Goal: Use online tool/utility: Utilize a website feature to perform a specific function

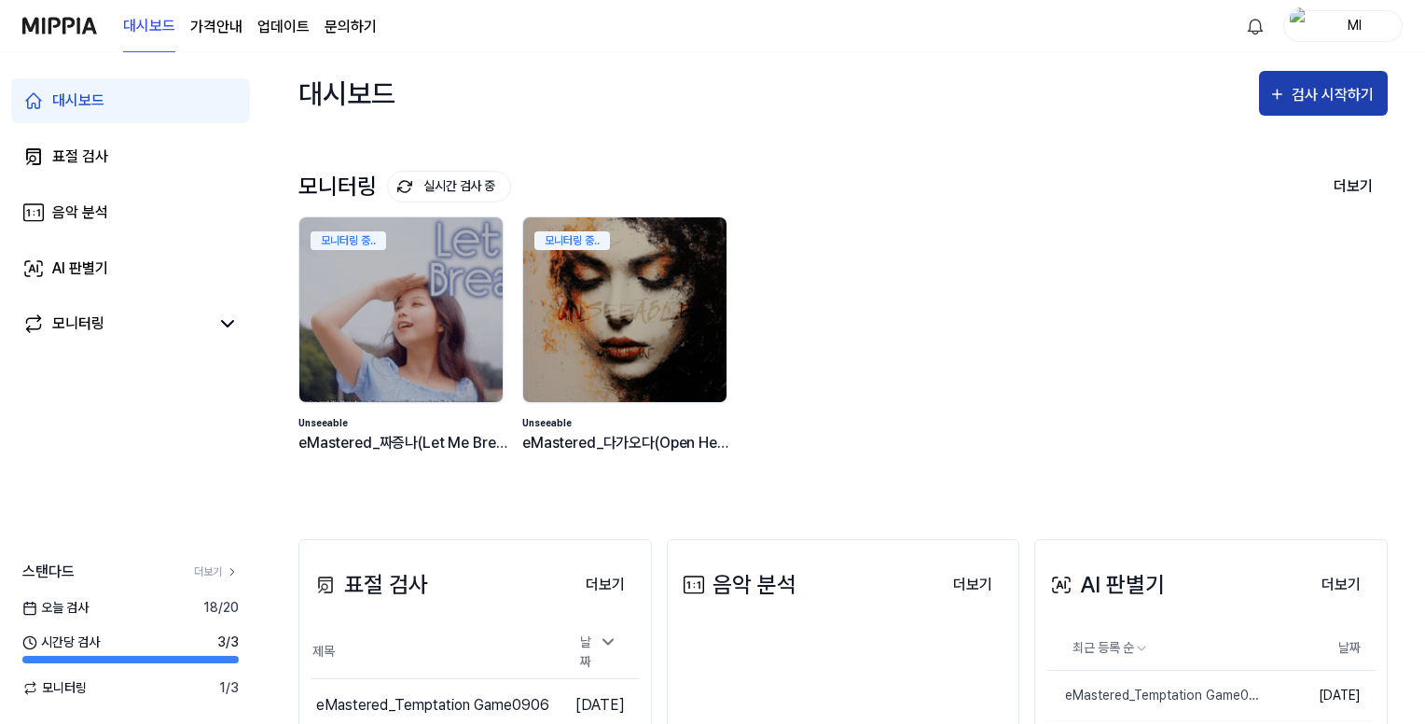
click at [1315, 94] on div "검사 시작하기" at bounding box center [1335, 95] width 87 height 24
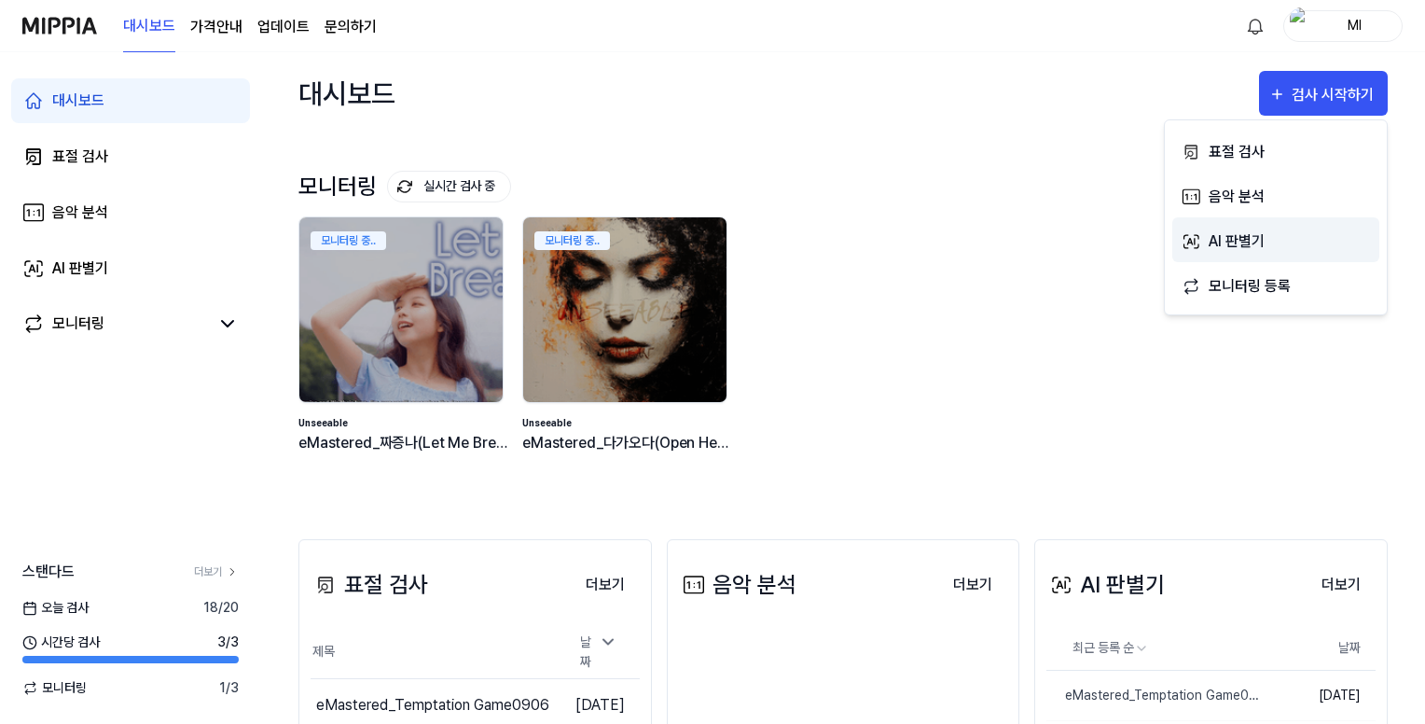
click at [1255, 237] on div "AI 판별기" at bounding box center [1290, 241] width 162 height 24
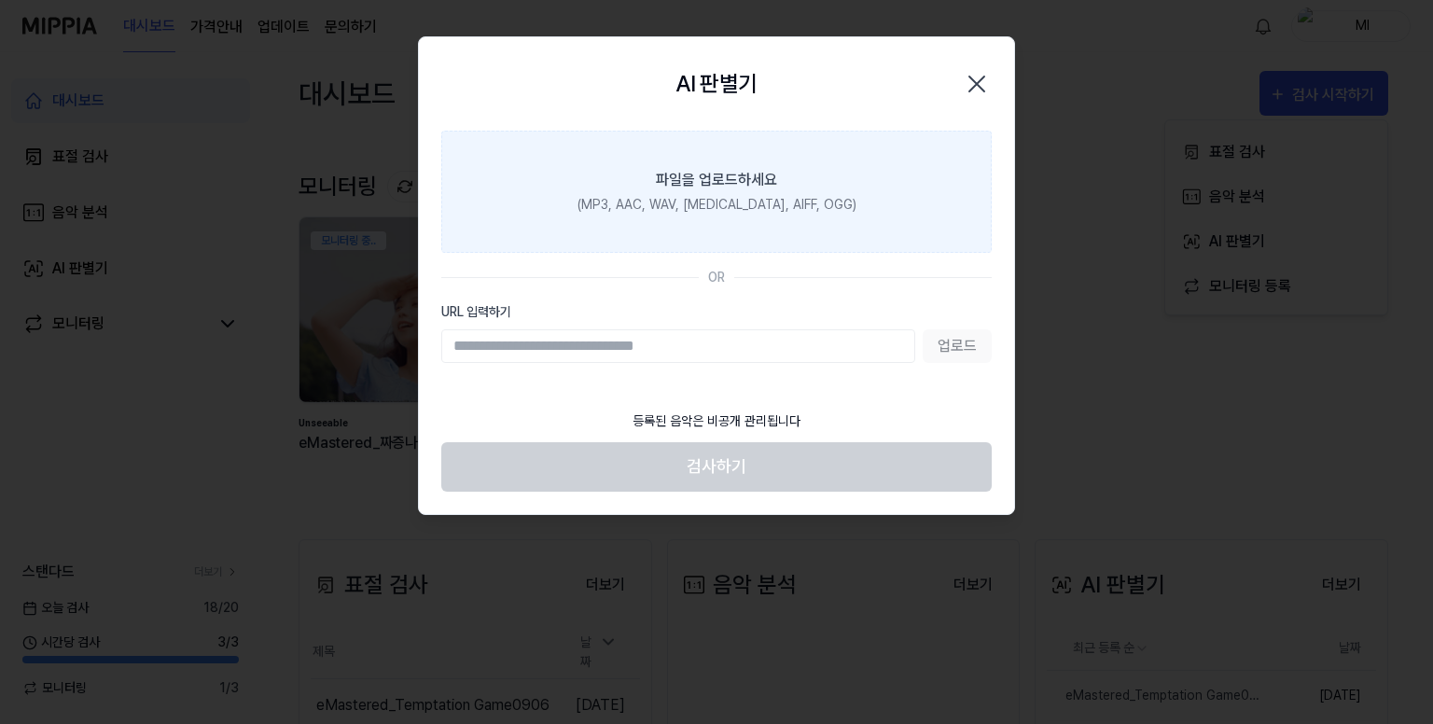
click at [744, 187] on div "파일을 업로드하세요" at bounding box center [716, 180] width 121 height 22
click at [0, 0] on input "파일을 업로드하세요 (MP3, AAC, WAV, [MEDICAL_DATA], AIFF, OGG)" at bounding box center [0, 0] width 0 height 0
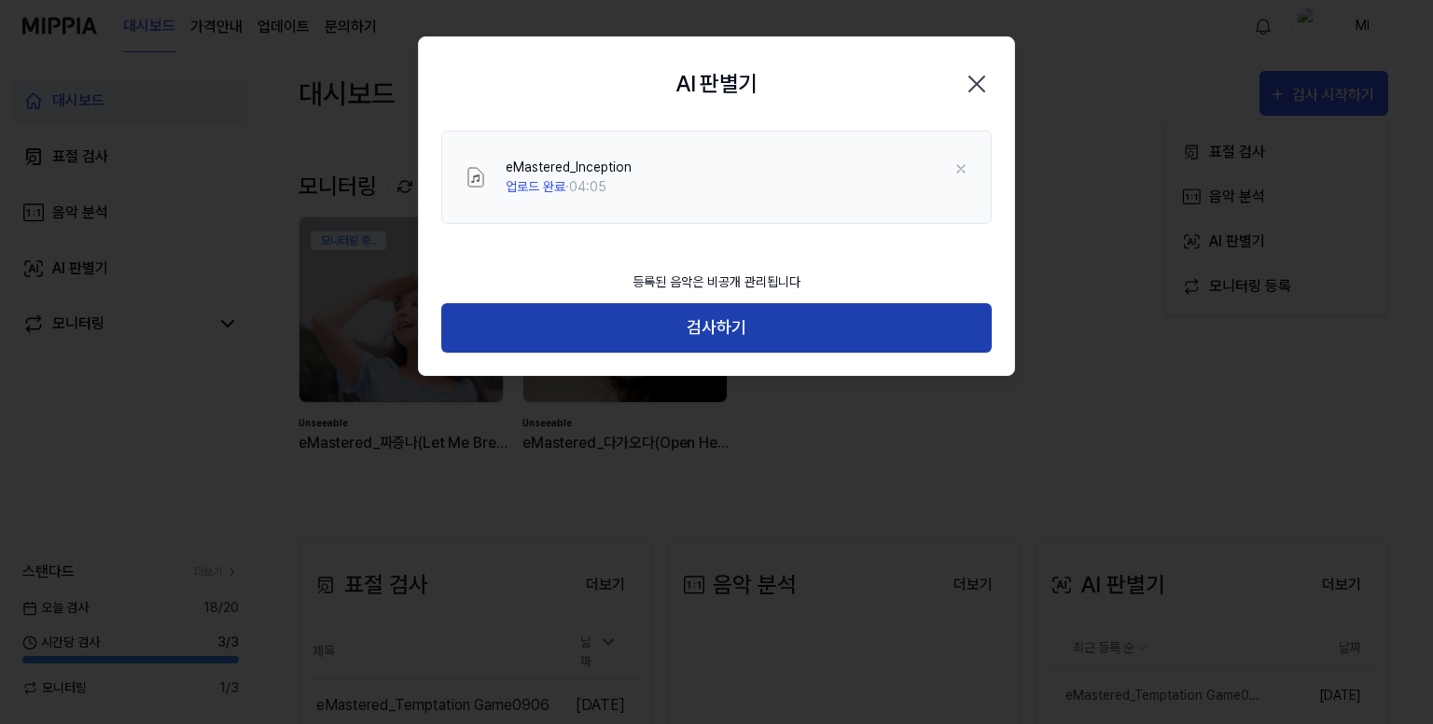
click at [720, 330] on button "검사하기" at bounding box center [716, 327] width 550 height 49
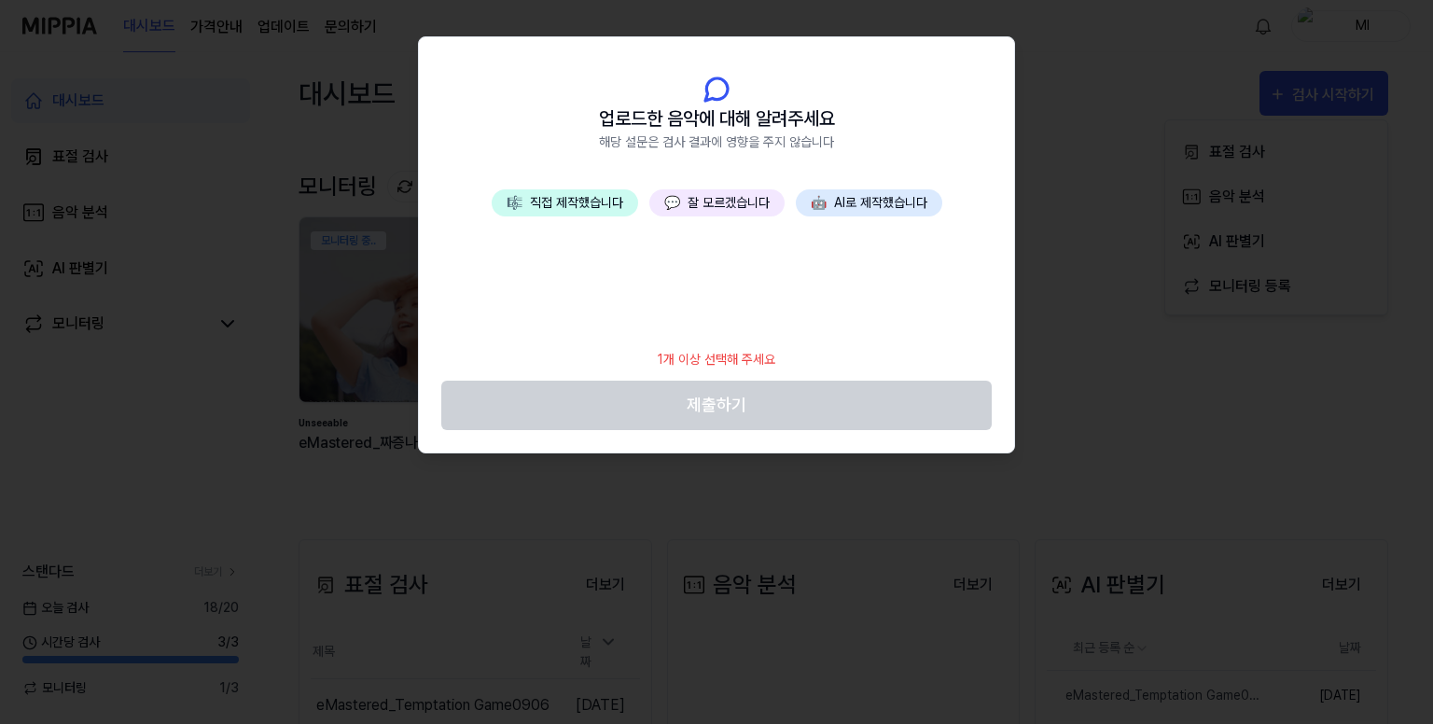
click at [589, 203] on button "🎼 직접 제작했습니다" at bounding box center [565, 202] width 146 height 27
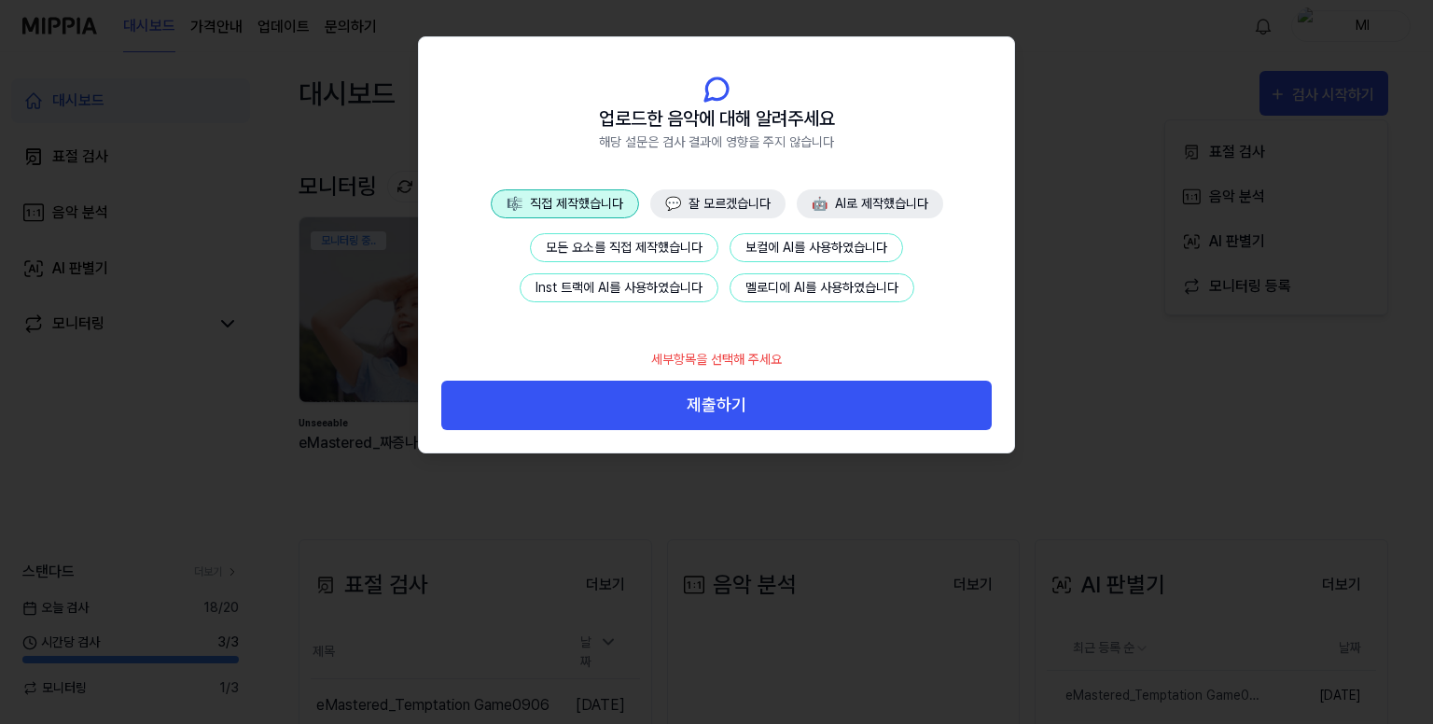
click at [629, 239] on button "모든 요소를 직접 제작했습니다" at bounding box center [624, 247] width 188 height 29
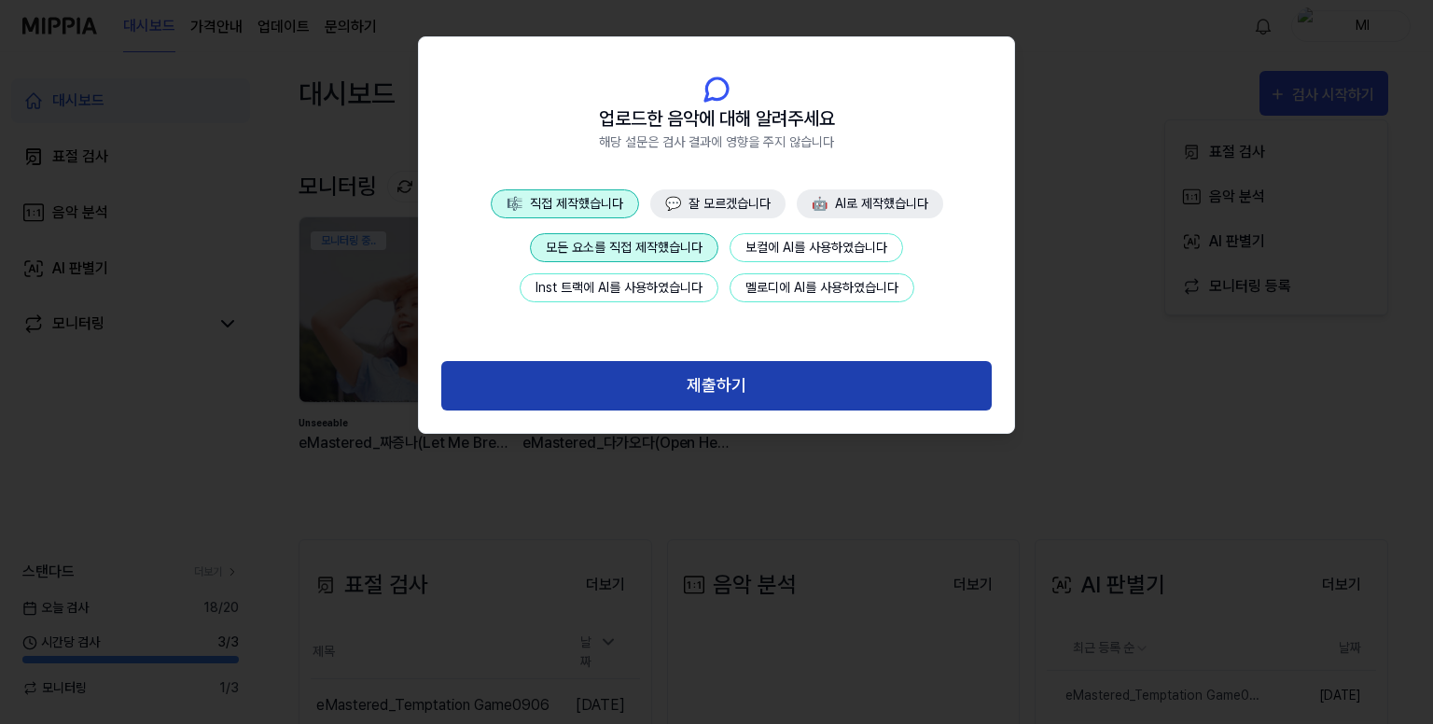
click at [701, 378] on button "제출하기" at bounding box center [716, 385] width 550 height 49
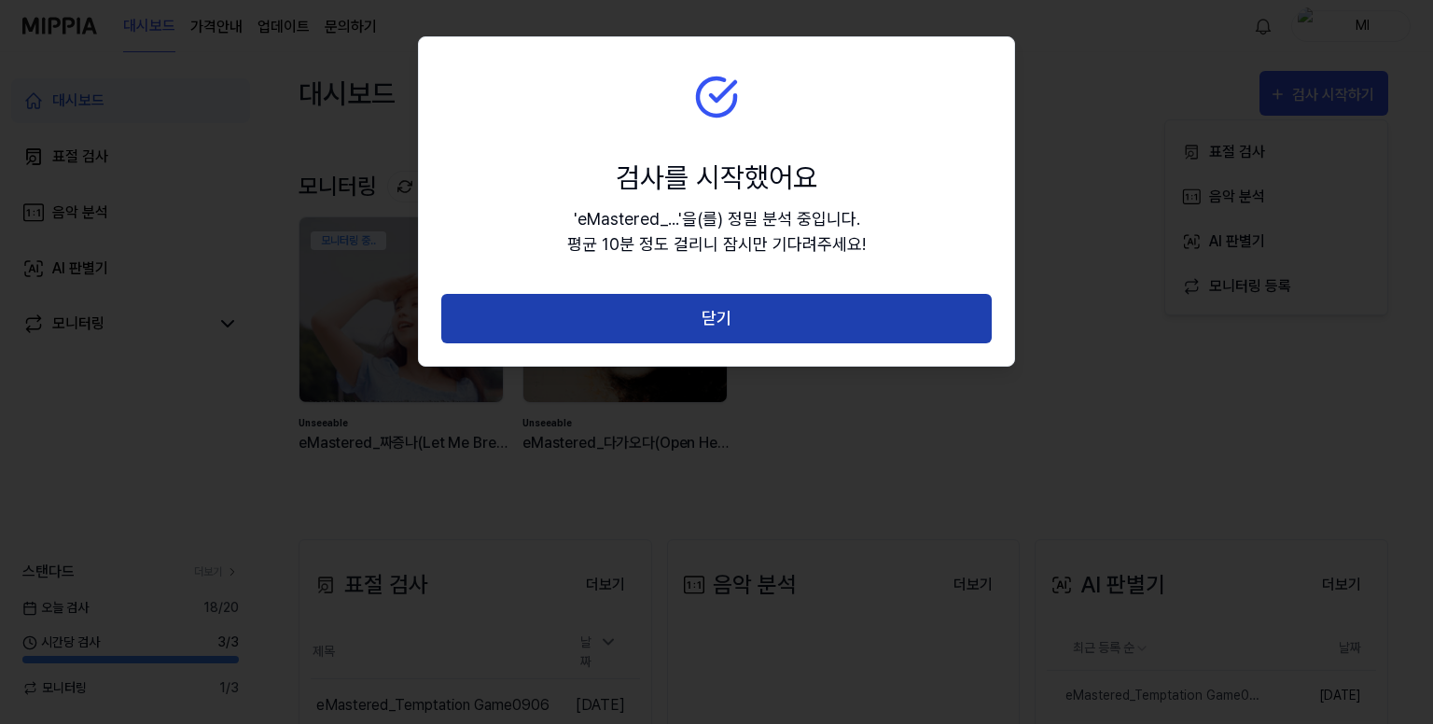
click at [712, 308] on button "닫기" at bounding box center [716, 318] width 550 height 49
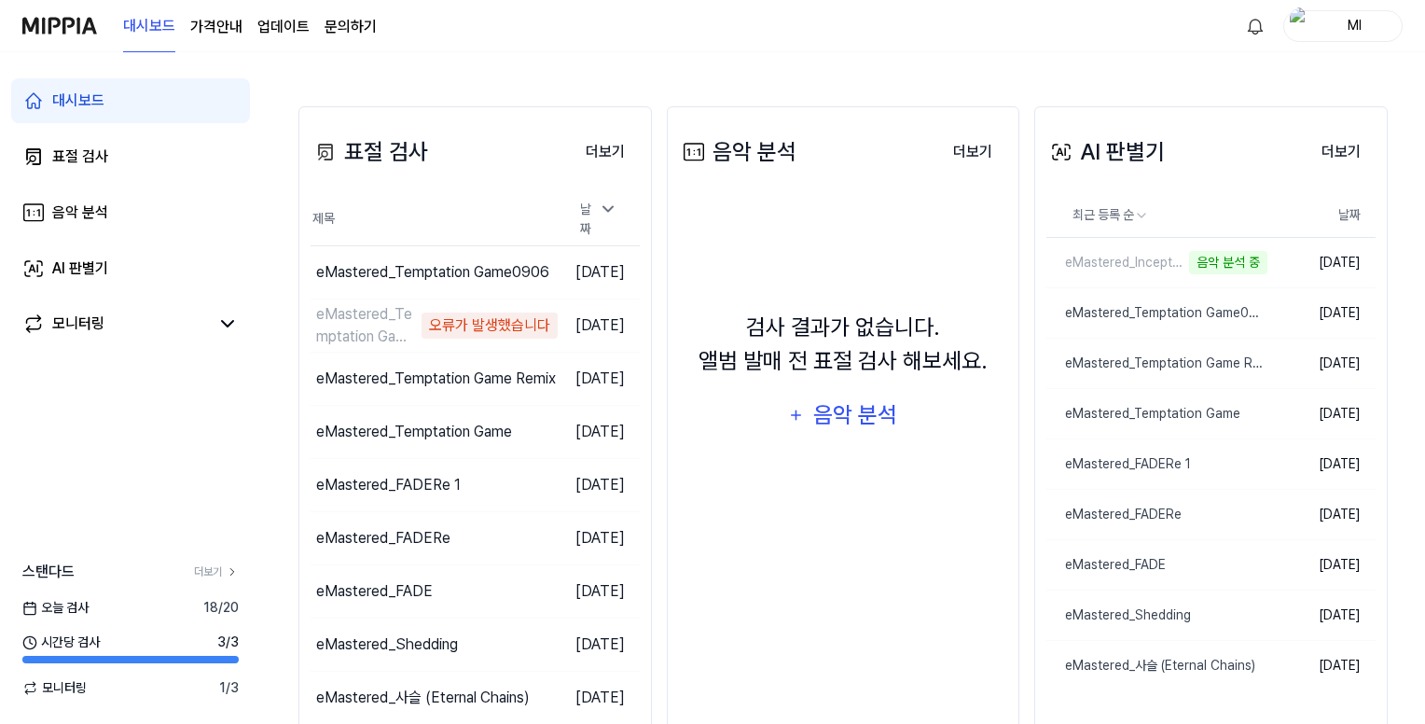
scroll to position [466, 0]
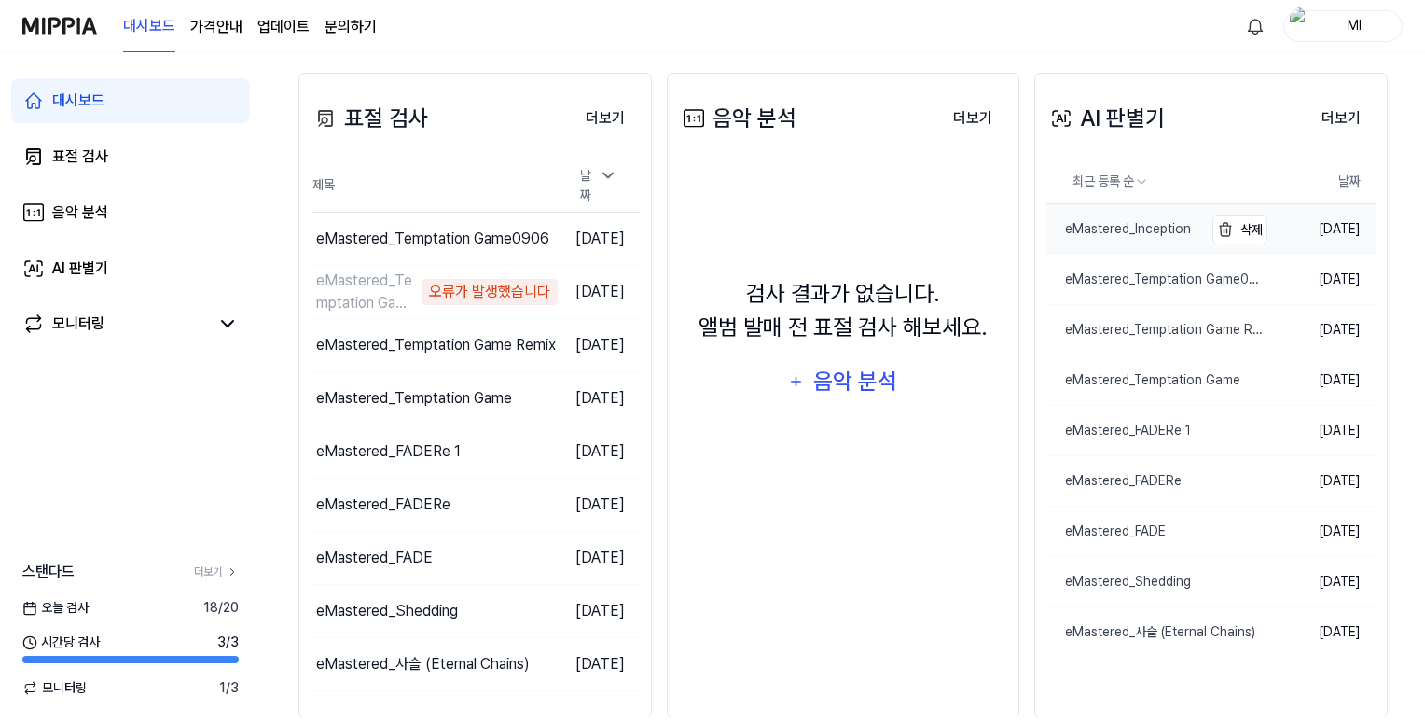
click at [1093, 225] on div "eMastered_Inception" at bounding box center [1119, 229] width 145 height 20
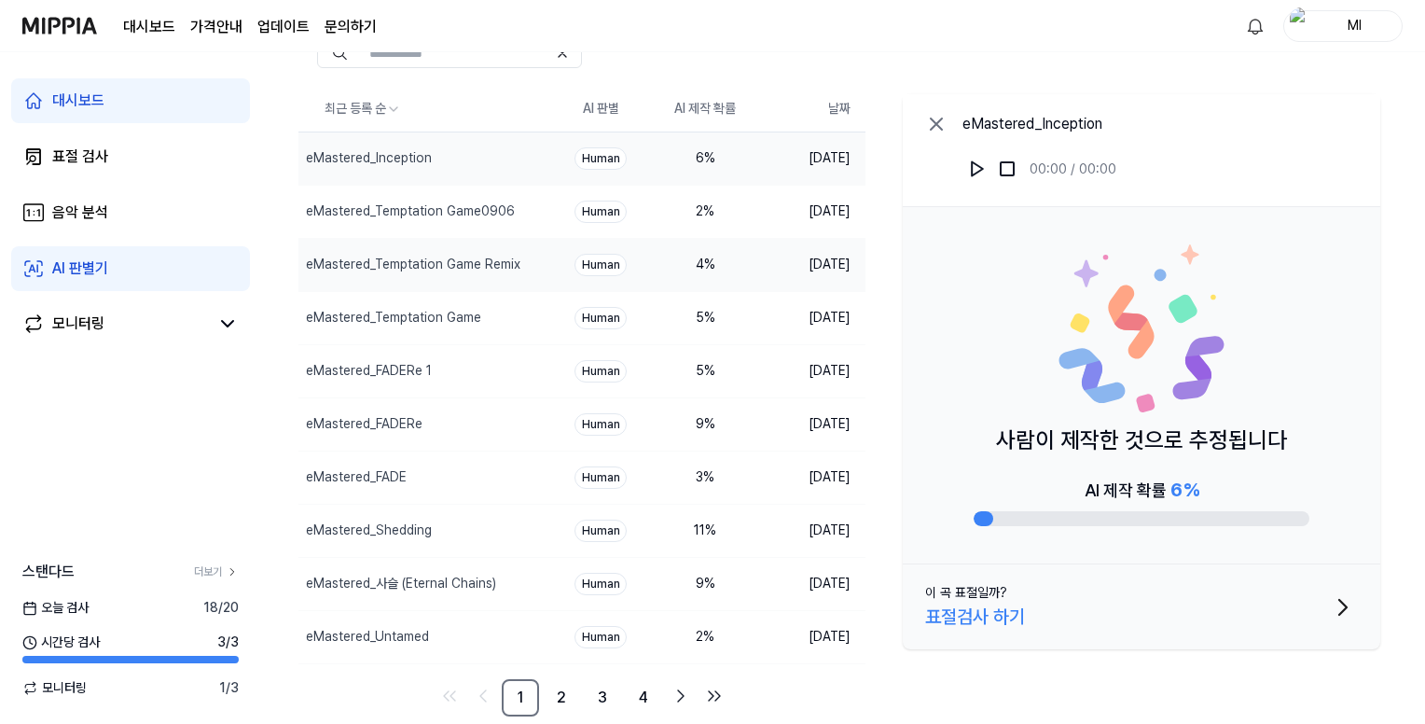
scroll to position [0, 0]
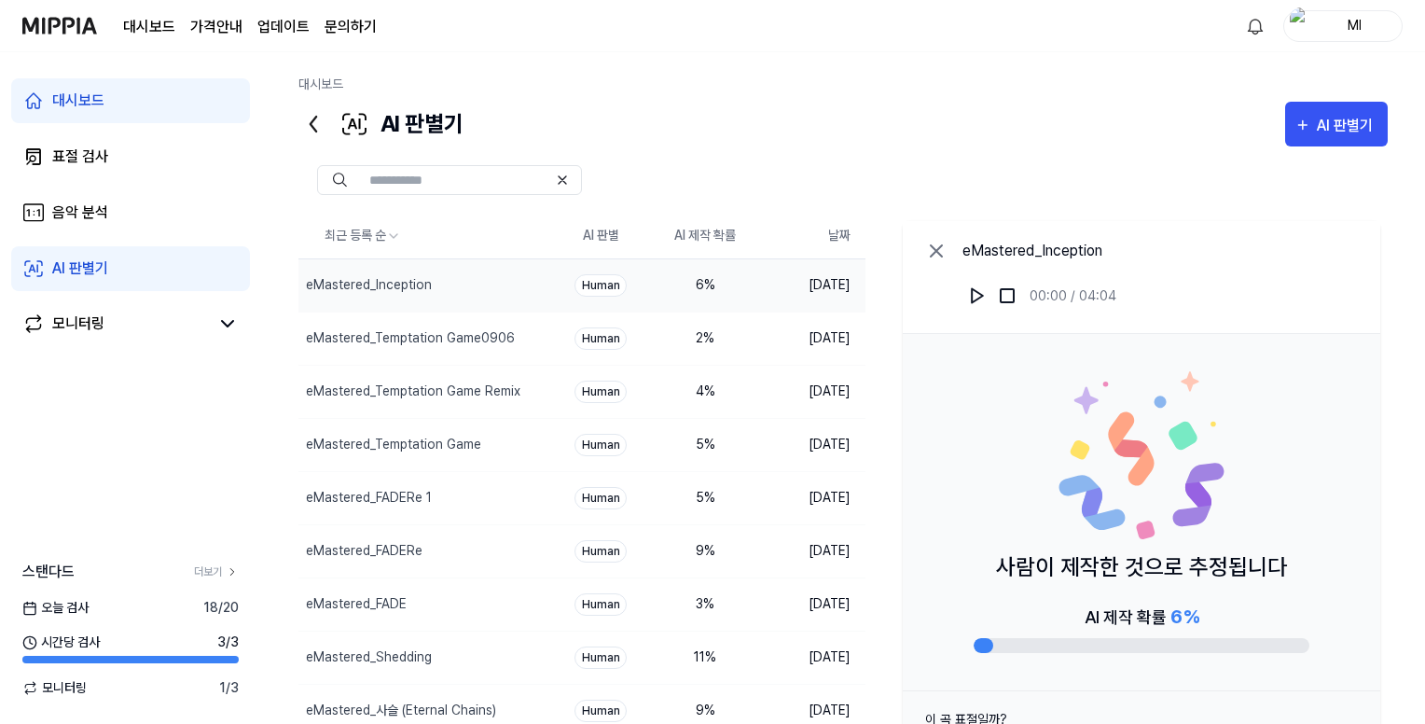
click at [314, 126] on icon at bounding box center [313, 124] width 30 height 30
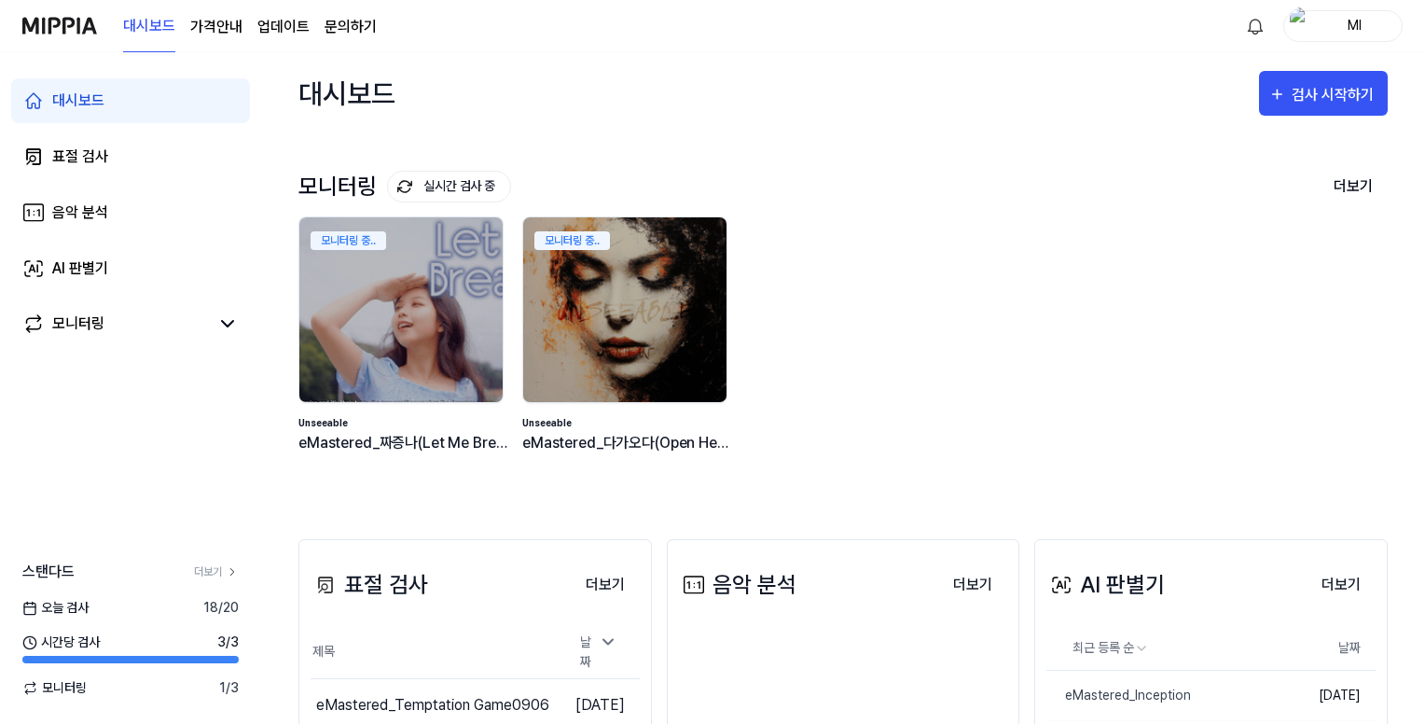
click at [84, 95] on div "대시보드" at bounding box center [78, 101] width 52 height 22
